Goal: Information Seeking & Learning: Find specific fact

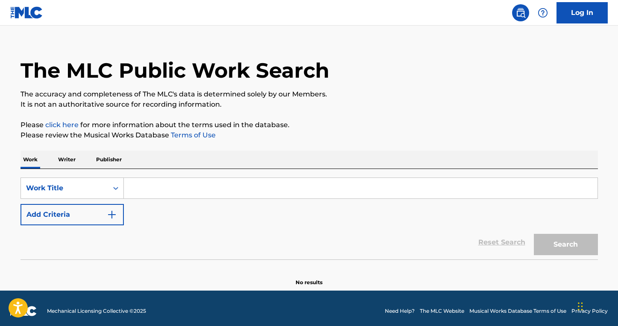
drag, startPoint x: 0, startPoint y: 0, endPoint x: 396, endPoint y: 180, distance: 434.7
click at [396, 180] on input "Search Form" at bounding box center [361, 188] width 474 height 20
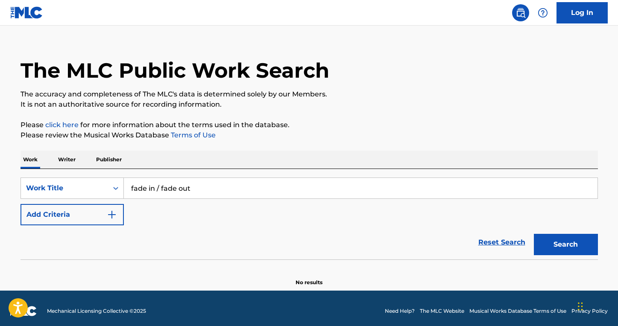
type input "fade in / fade out"
click at [565, 245] on button "Search" at bounding box center [566, 244] width 64 height 21
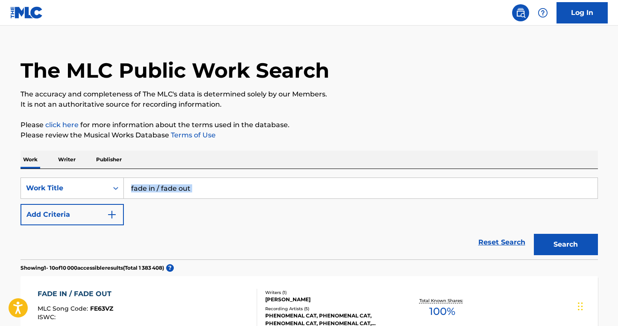
drag, startPoint x: 342, startPoint y: 201, endPoint x: 244, endPoint y: 174, distance: 101.0
click at [244, 174] on div "SearchWithCriteriaa7c33612-83d3-4f05-846a-d5441e53a2bb Work Title fade in / fad…" at bounding box center [308, 214] width 577 height 91
click at [83, 237] on div "Reset Search Search" at bounding box center [308, 242] width 577 height 34
click at [91, 211] on button "Add Criteria" at bounding box center [71, 214] width 103 height 21
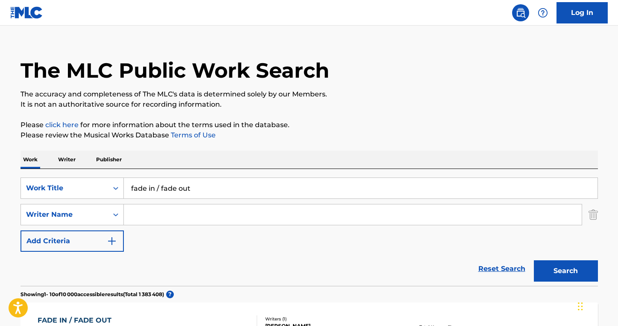
click at [142, 214] on input "Search Form" at bounding box center [353, 215] width 458 height 20
paste input "[PERSON_NAME]"
click at [565, 271] on button "Search" at bounding box center [566, 270] width 64 height 21
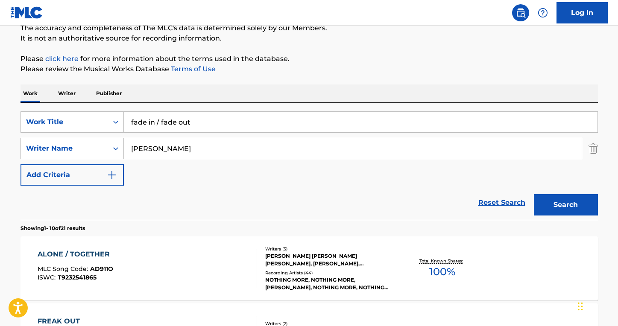
scroll to position [58, 0]
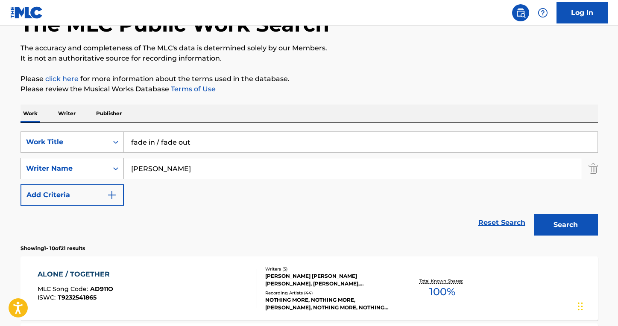
drag, startPoint x: 155, startPoint y: 171, endPoint x: 119, endPoint y: 168, distance: 36.9
click at [119, 168] on div "SearchWithCriteria8ea51a5b-69db-4474-895a-71407142446a Writer Name [PERSON_NAME]" at bounding box center [308, 168] width 577 height 21
type input "[PERSON_NAME]"
click at [565, 225] on button "Search" at bounding box center [566, 224] width 64 height 21
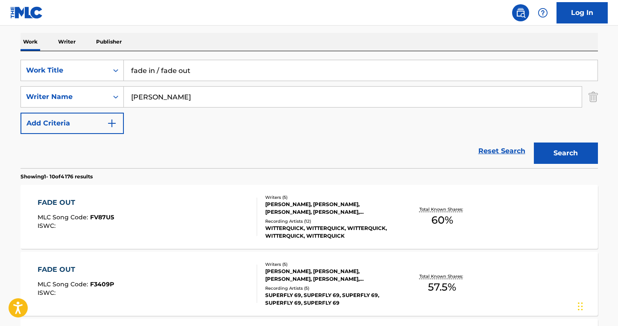
scroll to position [60, 0]
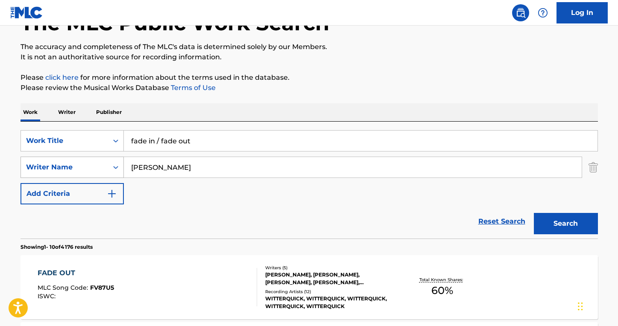
drag, startPoint x: 164, startPoint y: 168, endPoint x: 100, endPoint y: 167, distance: 63.2
click at [100, 167] on div "SearchWithCriteria8ea51a5b-69db-4474-895a-71407142446a Writer Name [PERSON_NAME]" at bounding box center [308, 167] width 577 height 21
click at [565, 224] on button "Search" at bounding box center [566, 223] width 64 height 21
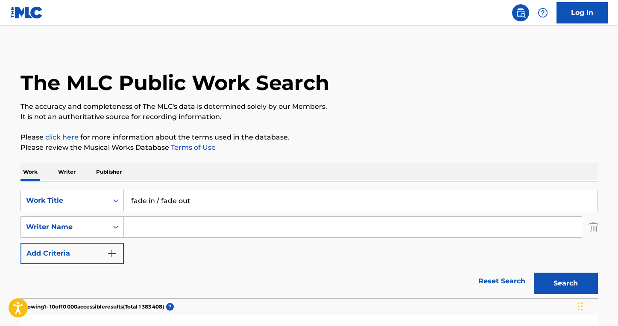
scroll to position [0, 0]
click at [150, 199] on input "fade in / fade out" at bounding box center [361, 200] width 474 height 20
click at [177, 200] on input "fadein / fade out" at bounding box center [361, 200] width 474 height 20
type input "fadein / fadeout"
click at [158, 221] on input "Search Form" at bounding box center [353, 227] width 458 height 20
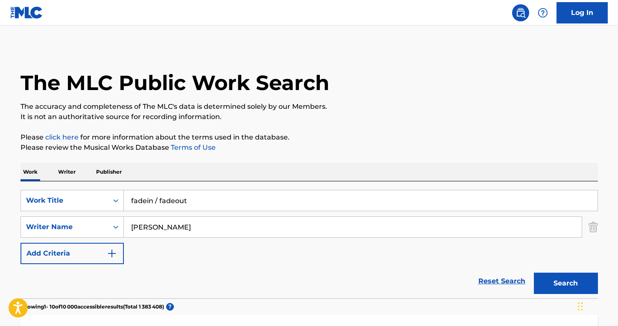
type input "[PERSON_NAME]"
click at [565, 284] on button "Search" at bounding box center [566, 283] width 64 height 21
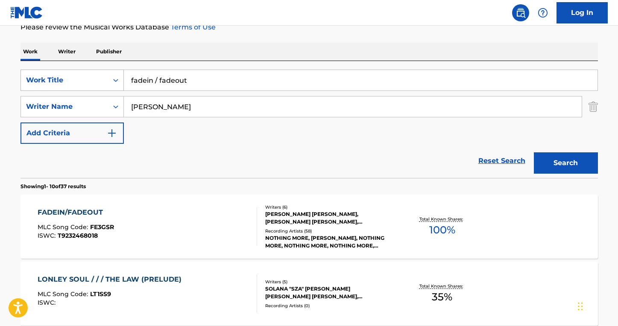
scroll to position [234, 0]
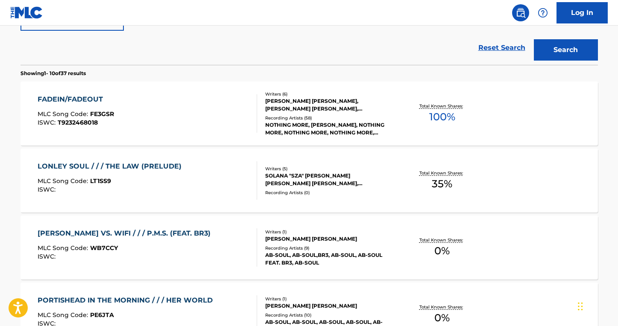
click at [91, 100] on div "FADEIN/FADEOUT" at bounding box center [76, 99] width 76 height 10
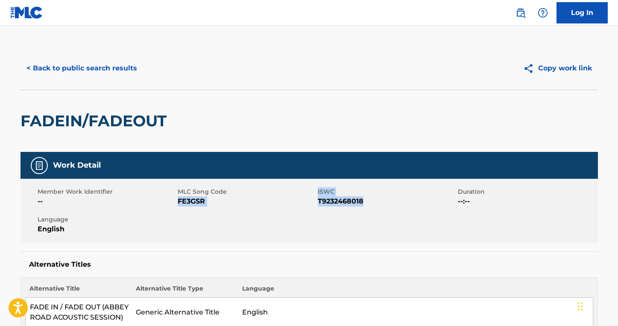
drag, startPoint x: 377, startPoint y: 204, endPoint x: 177, endPoint y: 202, distance: 199.8
click at [177, 202] on div "Member Work Identifier -- MLC Song Code FE3GSR ISWC T9232468018 Duration --:-- …" at bounding box center [308, 211] width 577 height 64
copy div "FE3GSR ISWC T9232468018"
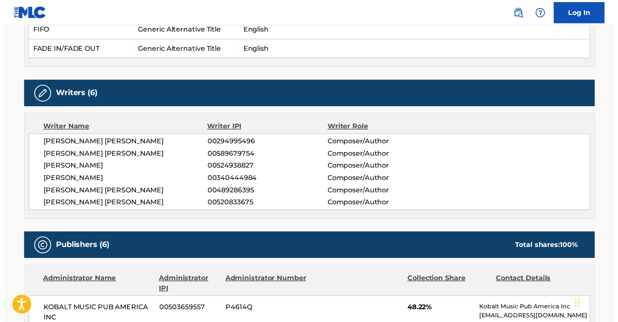
scroll to position [359, 0]
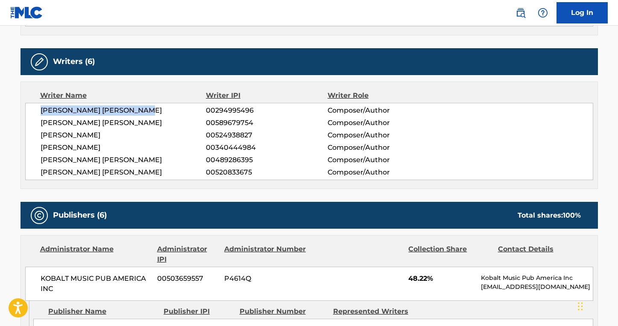
drag, startPoint x: 156, startPoint y: 108, endPoint x: 29, endPoint y: 104, distance: 126.9
click at [29, 104] on div "[PERSON_NAME] [PERSON_NAME] 00294995496 Composer/Author [PERSON_NAME] [PERSON_N…" at bounding box center [309, 141] width 568 height 77
copy span "[PERSON_NAME] [PERSON_NAME]"
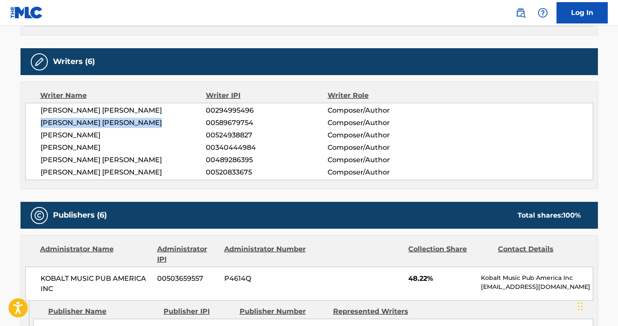
drag, startPoint x: 158, startPoint y: 126, endPoint x: 21, endPoint y: 125, distance: 136.2
click at [21, 125] on div "Writer Name Writer IPI Writer Role [PERSON_NAME] [PERSON_NAME] 00294995496 Comp…" at bounding box center [308, 136] width 577 height 108
copy span "[PERSON_NAME] [PERSON_NAME]"
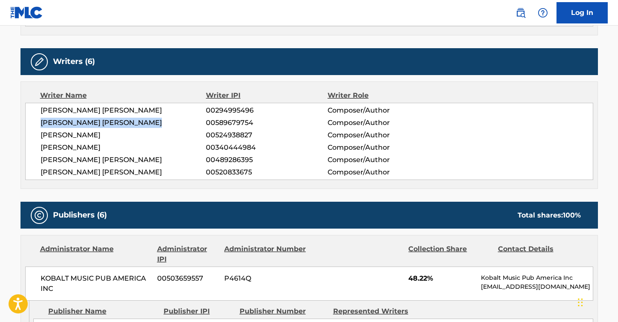
drag, startPoint x: 155, startPoint y: 133, endPoint x: 28, endPoint y: 132, distance: 126.4
click at [28, 132] on div "[PERSON_NAME] [PERSON_NAME] 00294995496 Composer/Author [PERSON_NAME] [PERSON_N…" at bounding box center [309, 141] width 568 height 77
copy span "[PERSON_NAME]"
drag, startPoint x: 138, startPoint y: 144, endPoint x: 28, endPoint y: 144, distance: 110.6
click at [27, 144] on div "[PERSON_NAME] [PERSON_NAME] 00294995496 Composer/Author [PERSON_NAME] [PERSON_N…" at bounding box center [309, 141] width 568 height 77
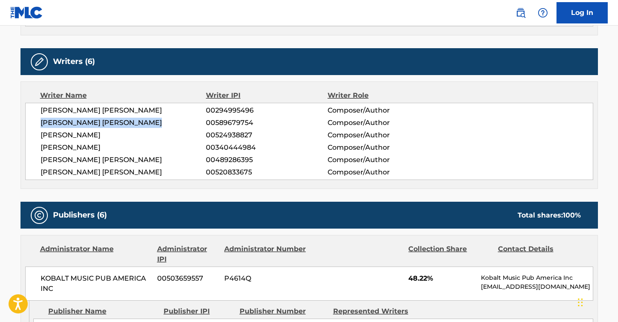
copy span "[PERSON_NAME]"
